Goal: Task Accomplishment & Management: Manage account settings

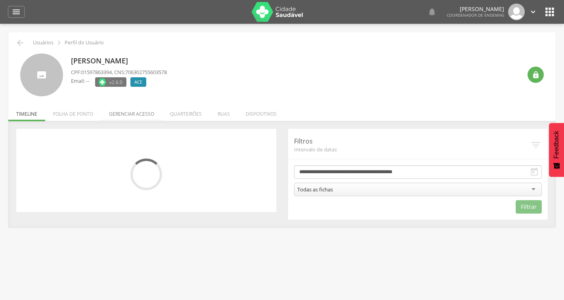
click at [140, 112] on li "Gerenciar acesso" at bounding box center [131, 112] width 61 height 19
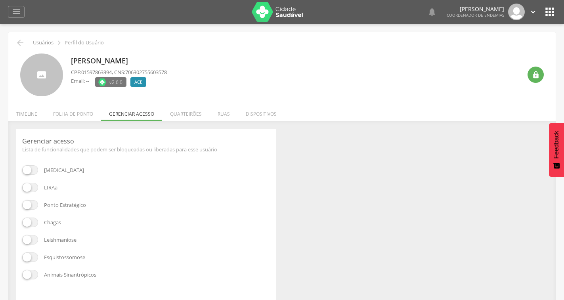
click at [25, 187] on span at bounding box center [30, 188] width 16 height 10
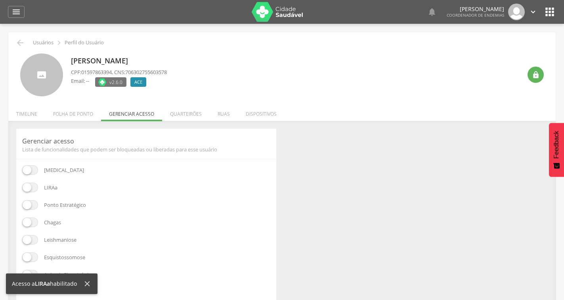
click at [30, 168] on span at bounding box center [30, 170] width 16 height 10
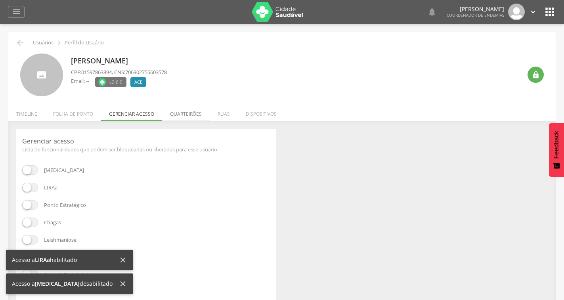
click at [185, 113] on li "Quarteirões" at bounding box center [186, 112] width 48 height 19
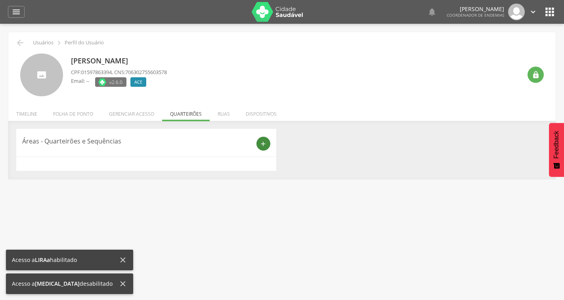
click at [264, 142] on icon "add" at bounding box center [262, 143] width 7 height 7
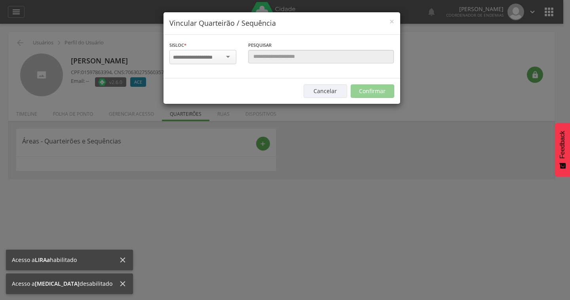
click at [222, 56] on input "select-one" at bounding box center [198, 57] width 50 height 7
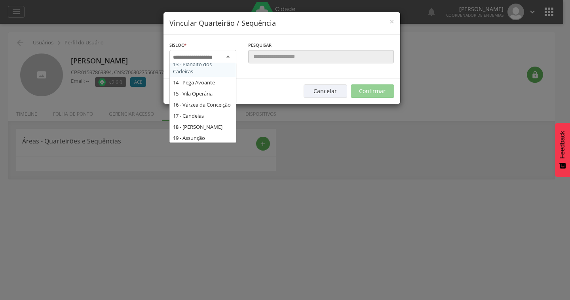
scroll to position [158, 0]
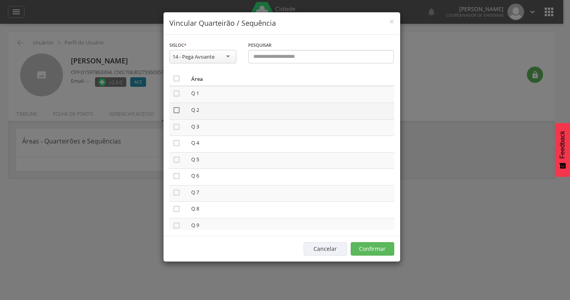
click at [177, 109] on icon "" at bounding box center [177, 110] width 8 height 8
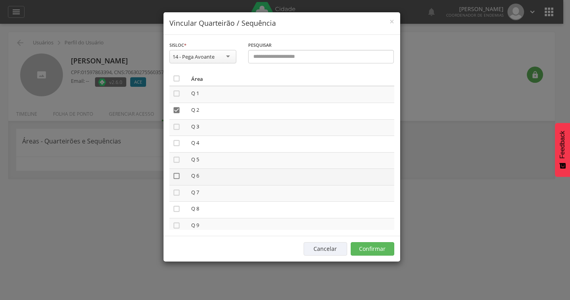
click at [175, 177] on icon "" at bounding box center [177, 176] width 8 height 8
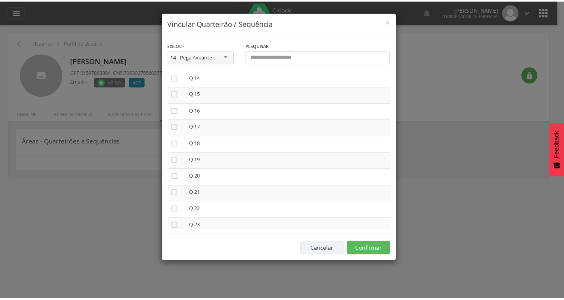
scroll to position [238, 0]
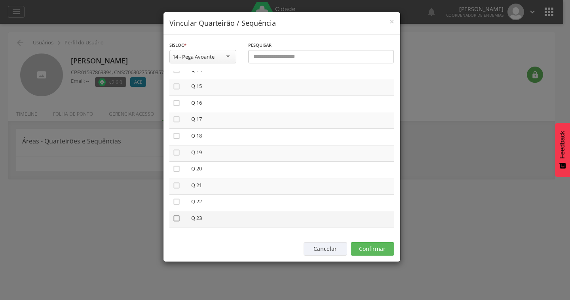
click at [173, 217] on icon "" at bounding box center [177, 218] width 8 height 8
click at [358, 247] on button "Confirmar" at bounding box center [373, 248] width 44 height 13
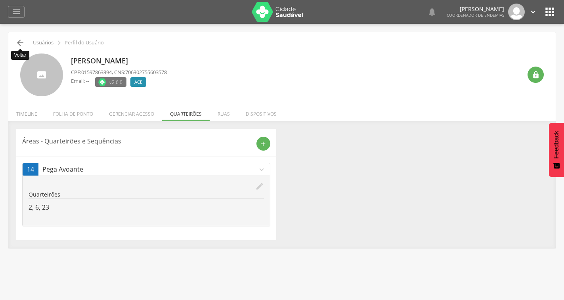
click at [17, 44] on icon "" at bounding box center [20, 43] width 10 height 10
